Goal: Book appointment/travel/reservation

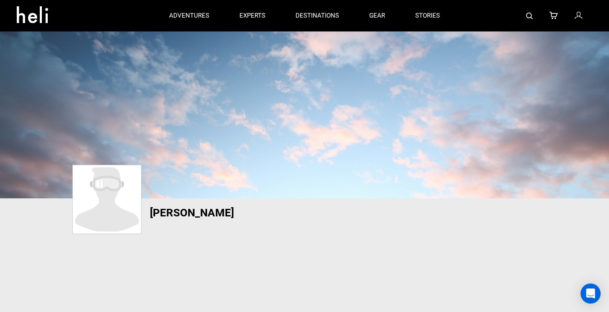
click at [31, 18] on icon at bounding box center [36, 11] width 38 height 13
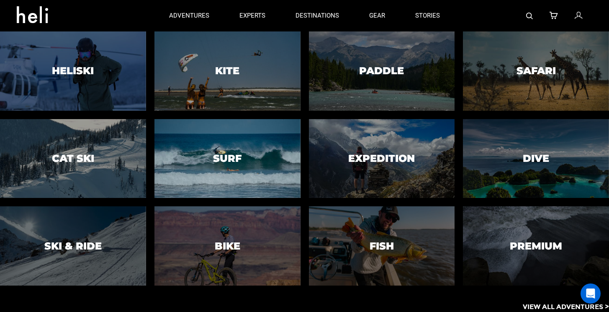
click at [228, 144] on div at bounding box center [227, 158] width 149 height 80
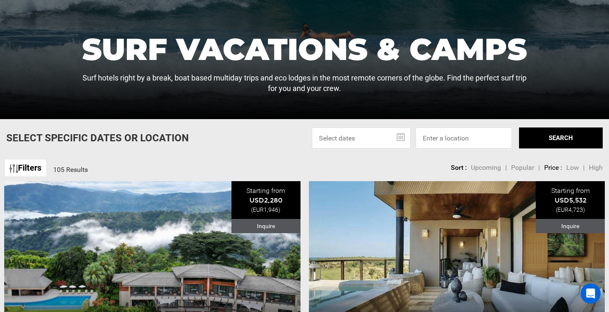
scroll to position [181, 0]
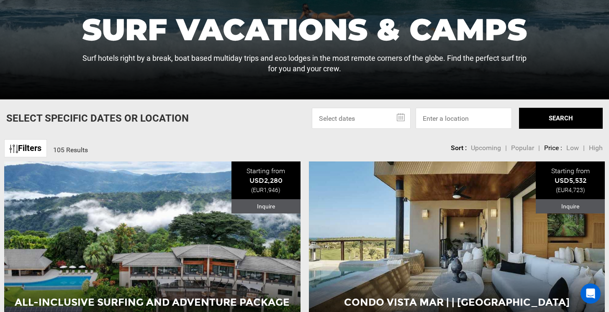
click at [363, 119] on input "text" at bounding box center [361, 118] width 99 height 21
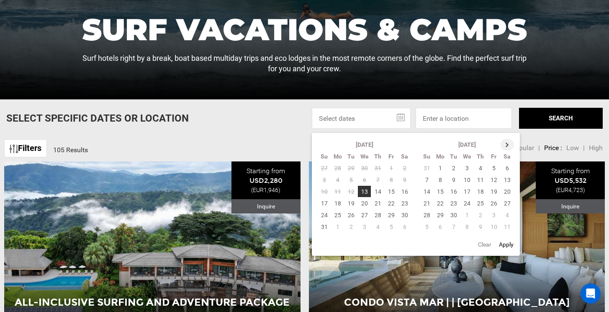
click at [508, 143] on th at bounding box center [507, 145] width 13 height 12
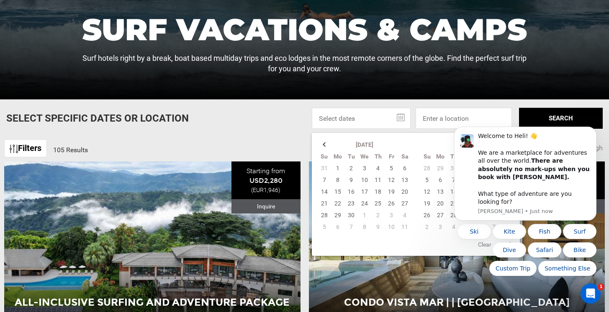
scroll to position [0, 0]
click at [594, 131] on icon "Dismiss notification" at bounding box center [594, 129] width 5 height 5
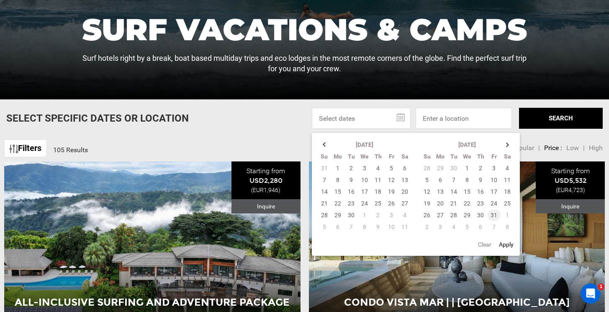
click at [495, 214] on td "31" at bounding box center [493, 215] width 13 height 12
click at [507, 226] on td "8" at bounding box center [508, 227] width 14 height 12
click at [506, 245] on button "Apply" at bounding box center [507, 244] width 20 height 15
type input "[DATE] - [DATE]"
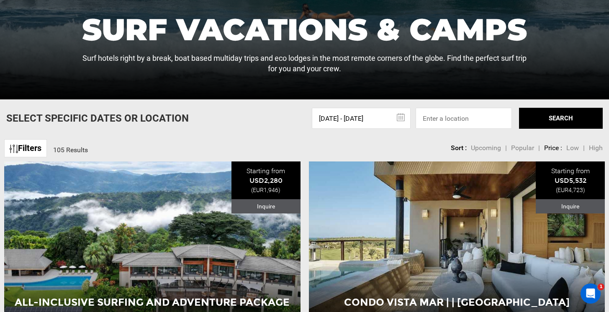
click at [559, 118] on button "SEARCH" at bounding box center [561, 118] width 84 height 21
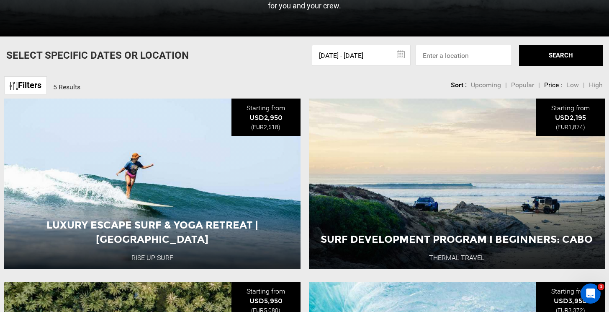
scroll to position [258, 0]
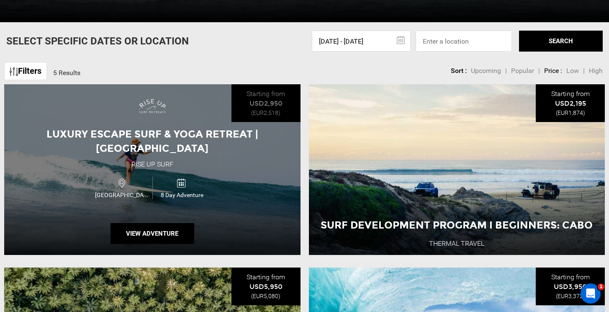
click at [236, 164] on div "Luxury Escape Surf & Yoga Retreat | [GEOGRAPHIC_DATA] Rise Up Surf [GEOGRAPHIC_…" at bounding box center [152, 169] width 296 height 170
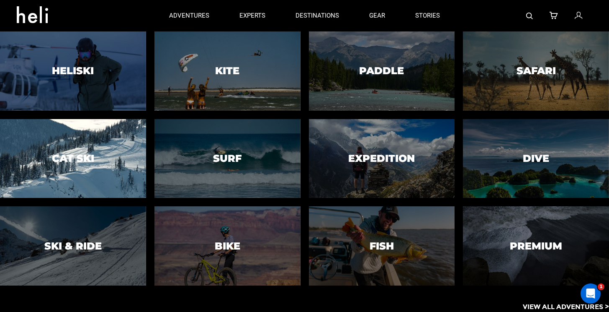
click at [82, 169] on div at bounding box center [73, 158] width 149 height 80
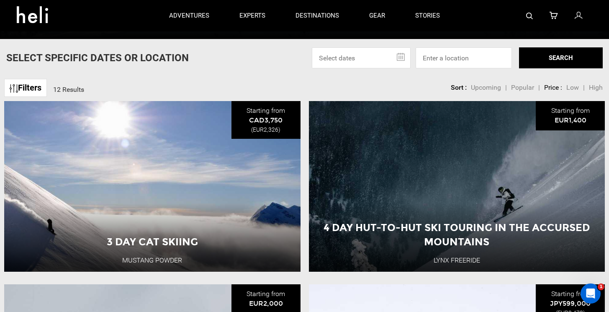
scroll to position [241, 0]
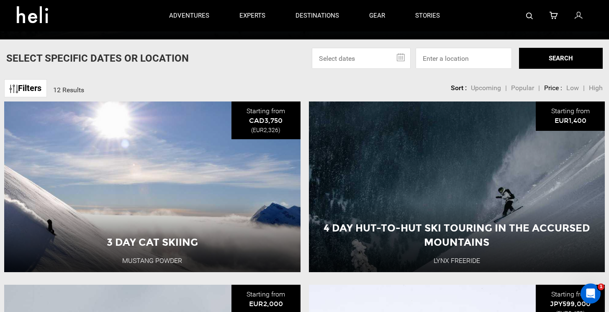
click at [361, 55] on input "text" at bounding box center [361, 58] width 99 height 21
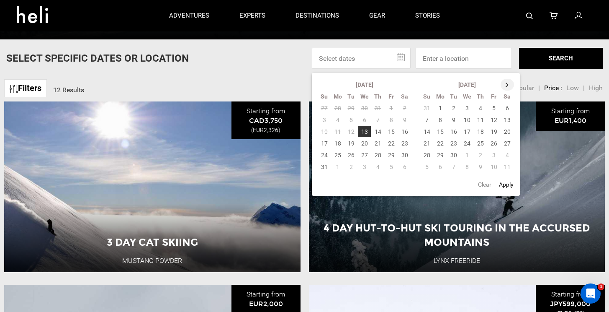
click at [506, 80] on th at bounding box center [507, 85] width 13 height 12
click at [436, 141] on td "22" at bounding box center [440, 143] width 13 height 12
click at [505, 166] on td "10" at bounding box center [508, 167] width 14 height 12
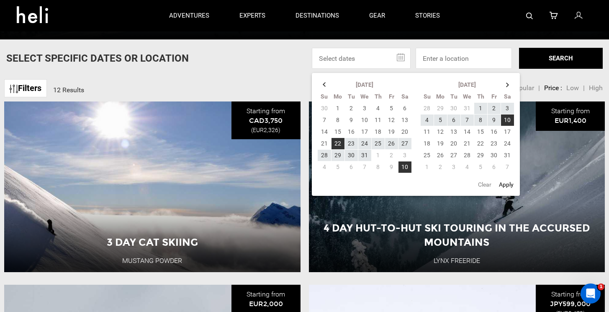
click at [508, 184] on button "Apply" at bounding box center [507, 184] width 20 height 15
type input "[DATE] - [DATE]"
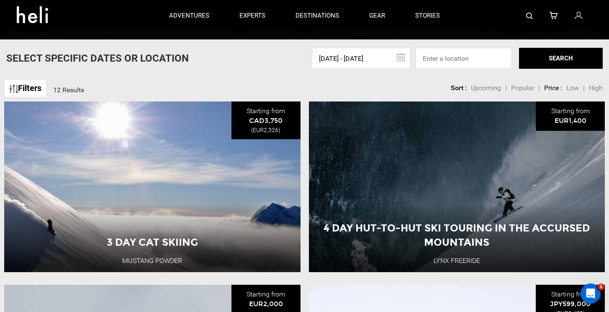
click at [538, 56] on button "SEARCH" at bounding box center [561, 58] width 84 height 21
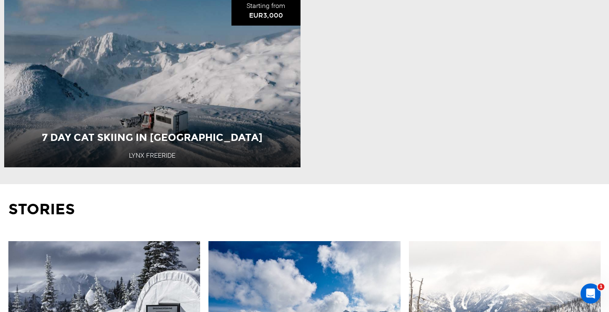
scroll to position [534, 0]
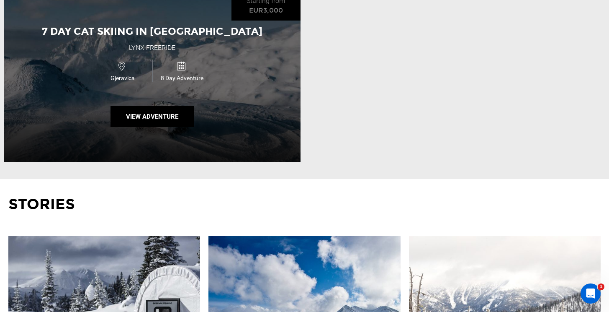
click at [247, 112] on div "7 Day Cat Skiing in Gjeravica Lynx Freeride Gjeravica 8 Day Adventure View Adve…" at bounding box center [152, 76] width 296 height 170
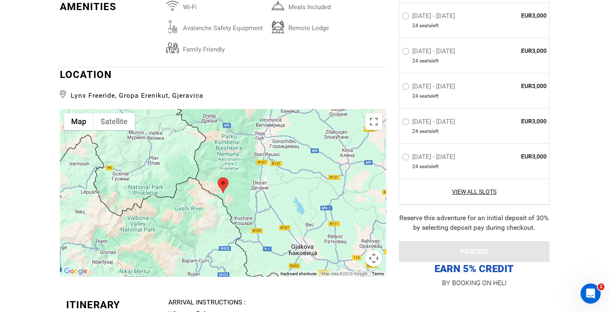
scroll to position [1506, 0]
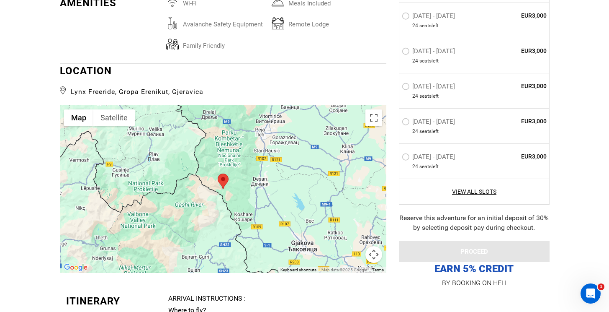
click at [192, 133] on div at bounding box center [223, 188] width 327 height 167
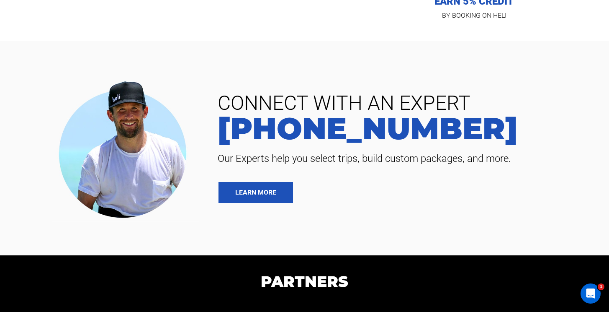
scroll to position [3206, 0]
